Goal: Find specific page/section: Find specific page/section

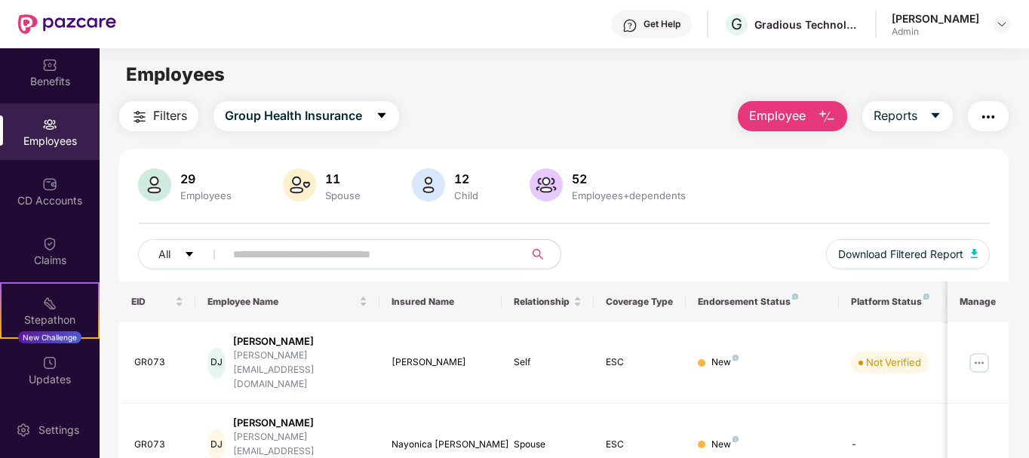
scroll to position [13, 0]
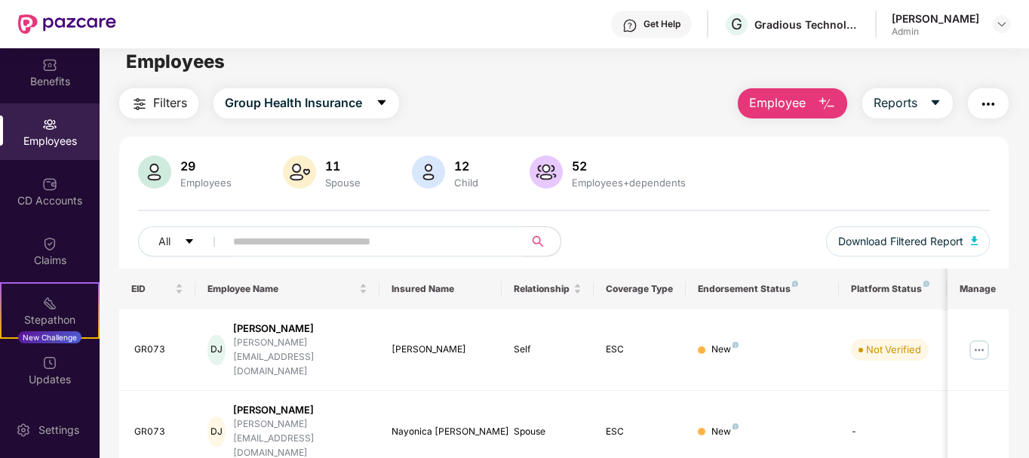
click at [988, 105] on img "button" at bounding box center [988, 104] width 18 height 18
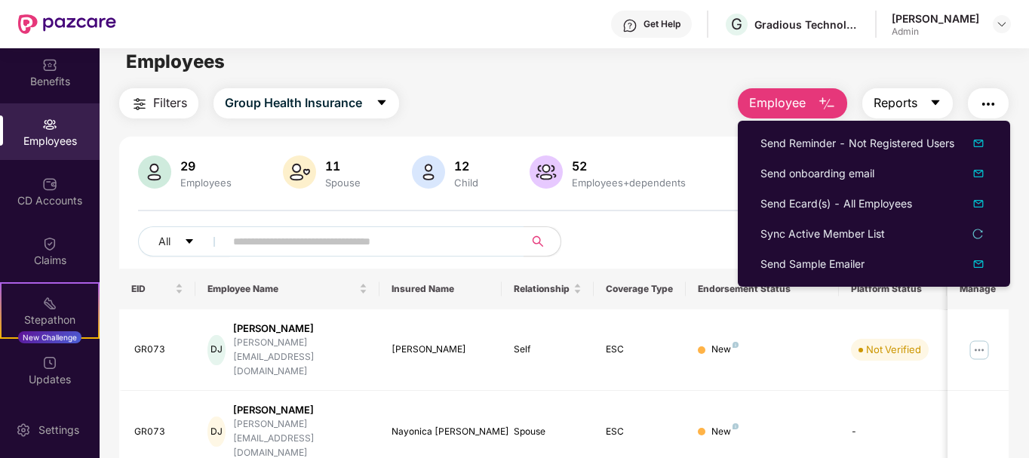
click at [927, 103] on button "Reports" at bounding box center [907, 103] width 91 height 30
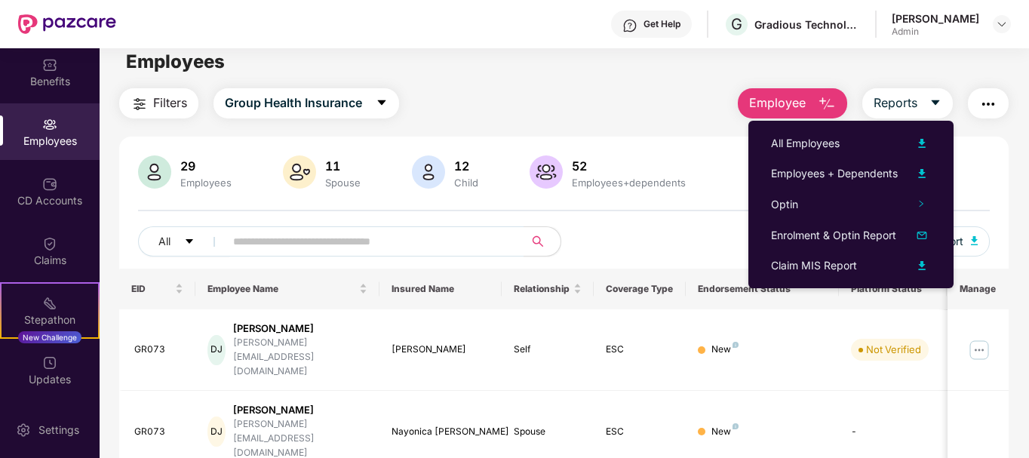
click at [660, 110] on div "Filters Group Health Insurance Employee Reports" at bounding box center [564, 103] width 890 height 30
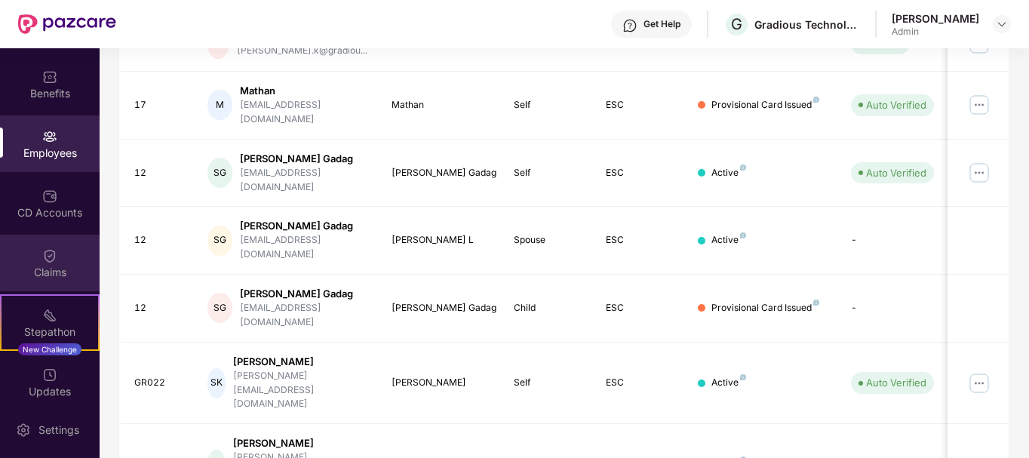
scroll to position [39, 0]
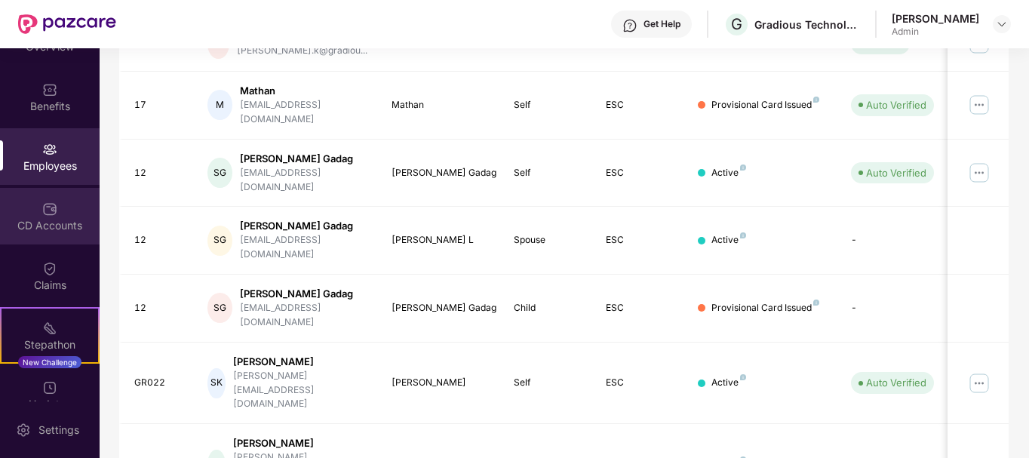
click at [44, 214] on img at bounding box center [49, 208] width 15 height 15
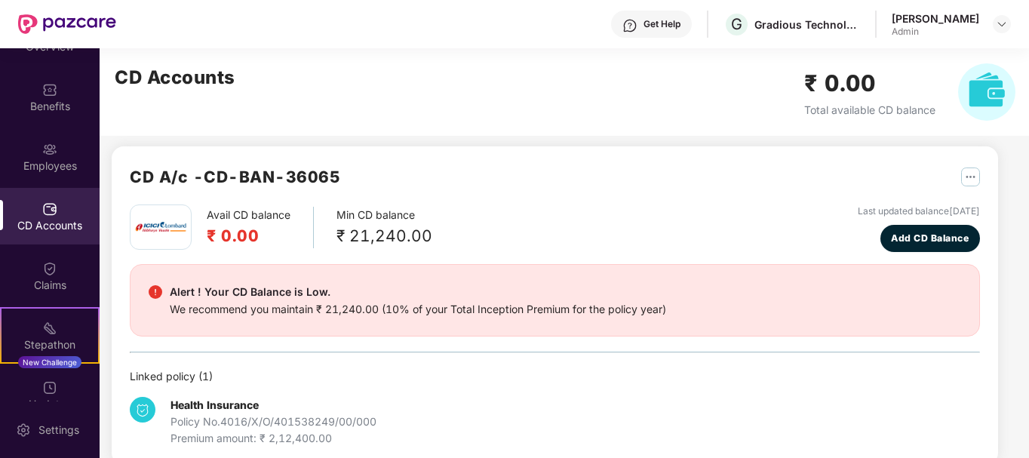
scroll to position [32, 0]
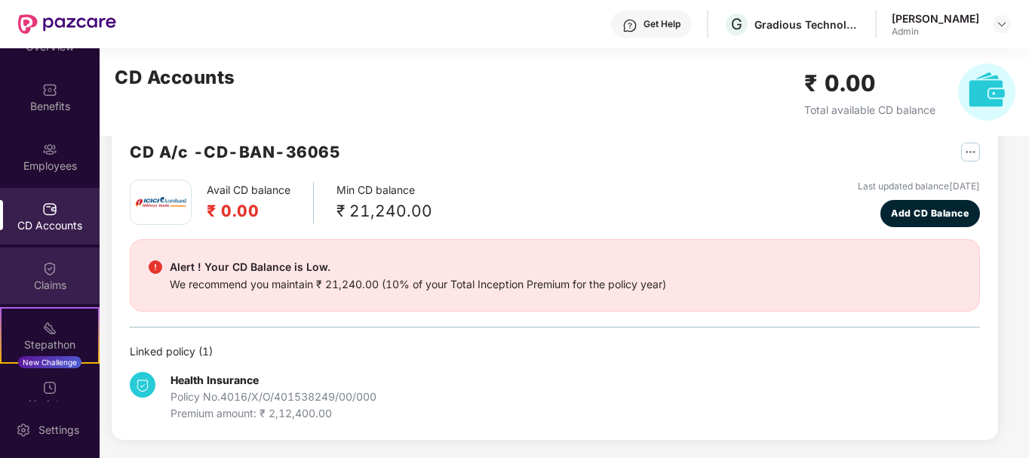
click at [45, 282] on div "Claims" at bounding box center [50, 285] width 100 height 15
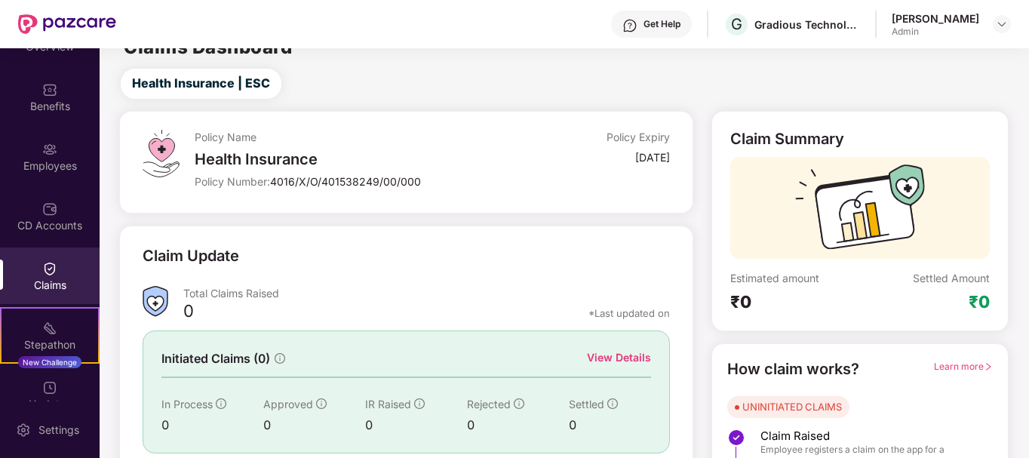
scroll to position [0, 0]
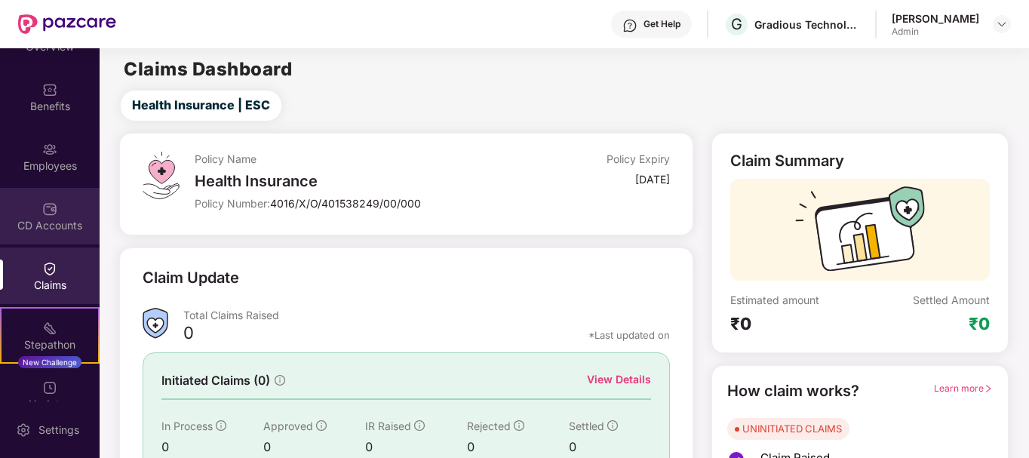
click at [48, 223] on div "CD Accounts" at bounding box center [50, 225] width 100 height 15
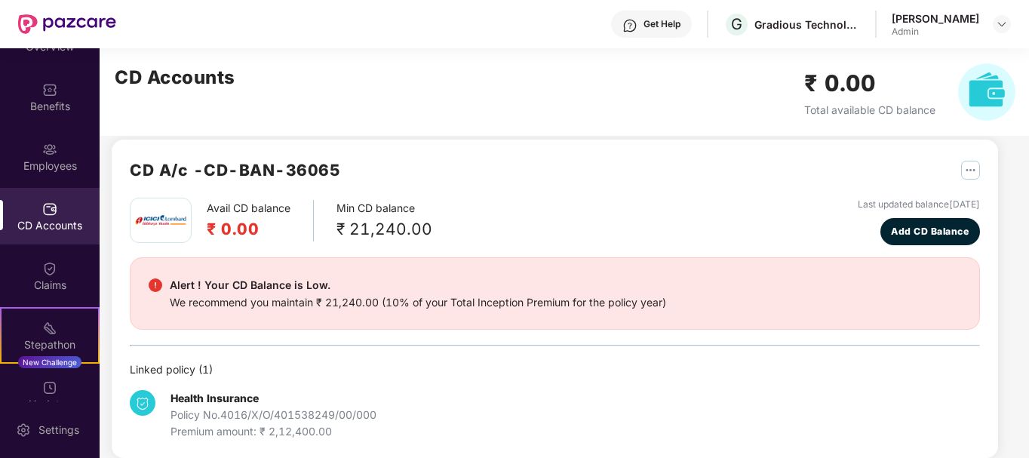
scroll to position [32, 0]
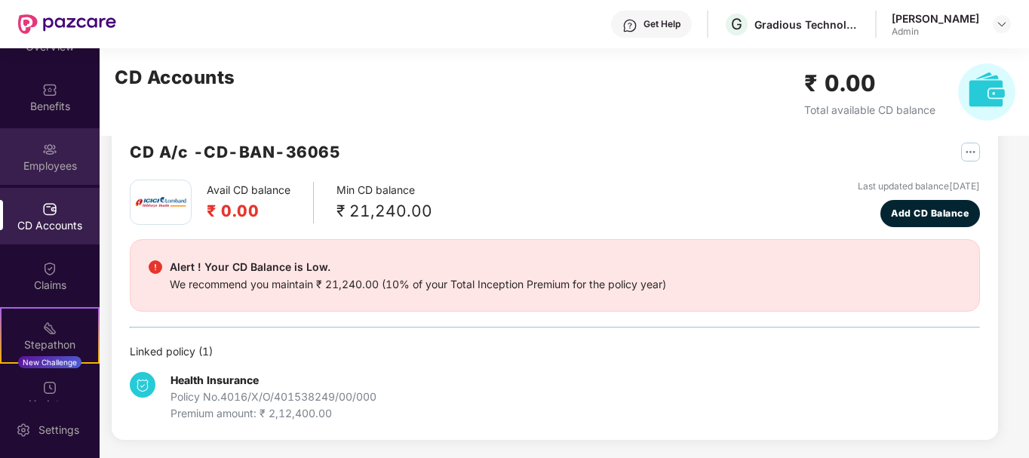
click at [48, 149] on img at bounding box center [49, 149] width 15 height 15
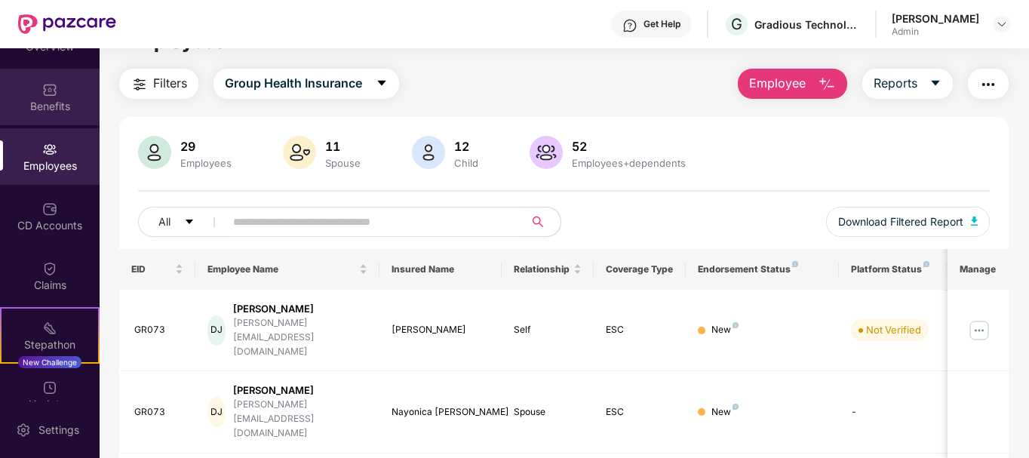
click at [51, 97] on img at bounding box center [49, 89] width 15 height 15
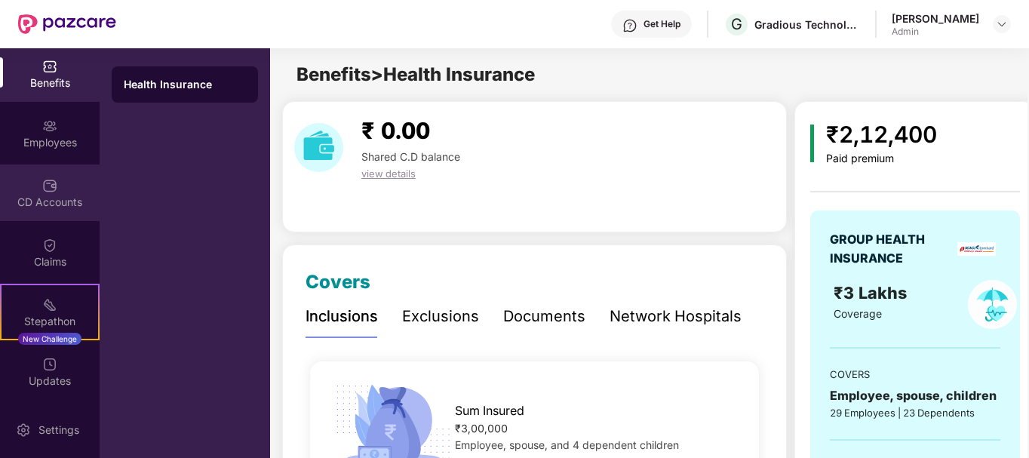
scroll to position [64, 0]
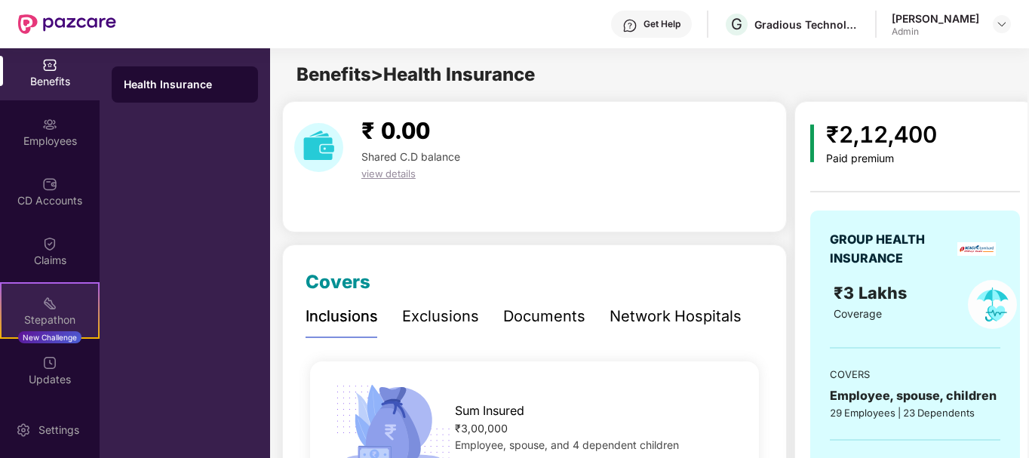
click at [51, 312] on div "Stepathon" at bounding box center [50, 319] width 97 height 15
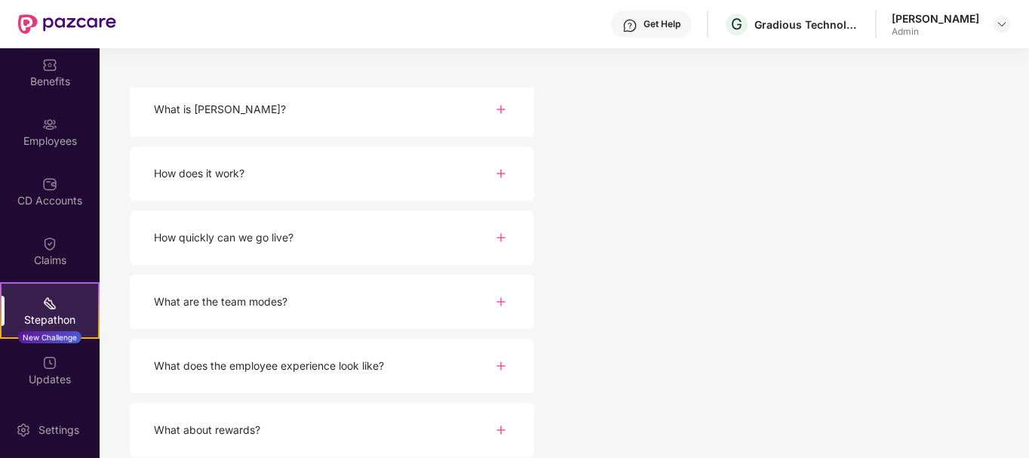
scroll to position [220, 0]
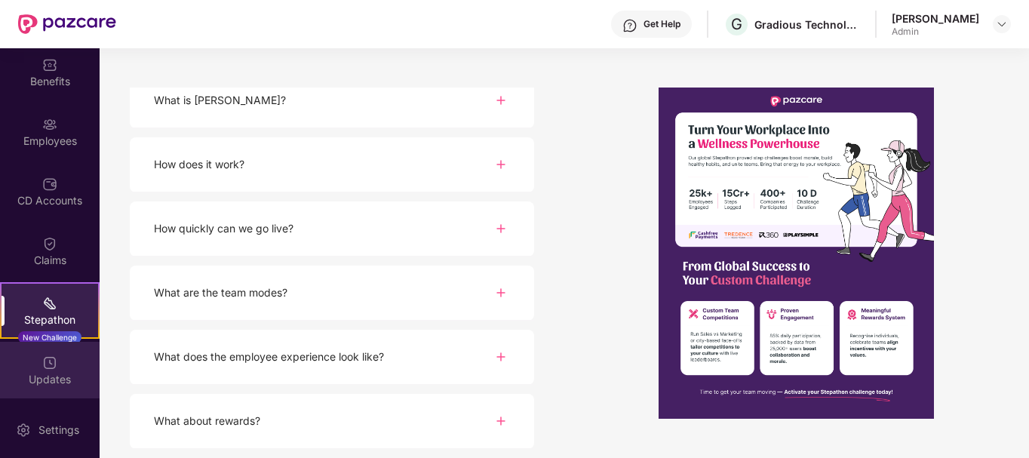
click at [50, 365] on img at bounding box center [49, 362] width 15 height 15
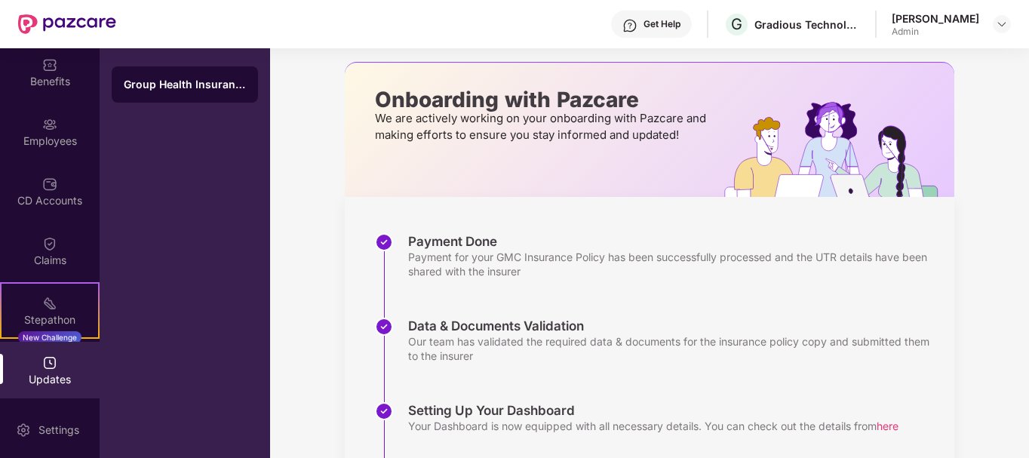
scroll to position [0, 0]
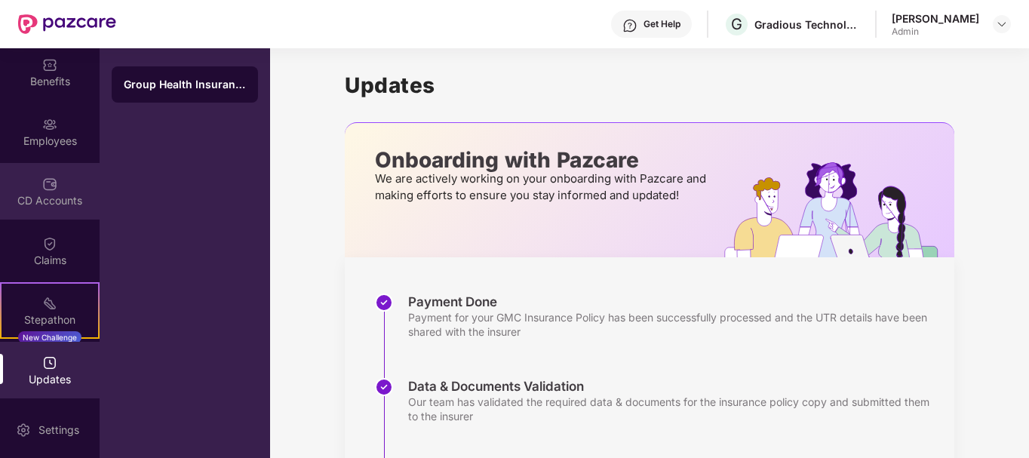
click at [44, 189] on img at bounding box center [49, 184] width 15 height 15
